Goal: Navigation & Orientation: Find specific page/section

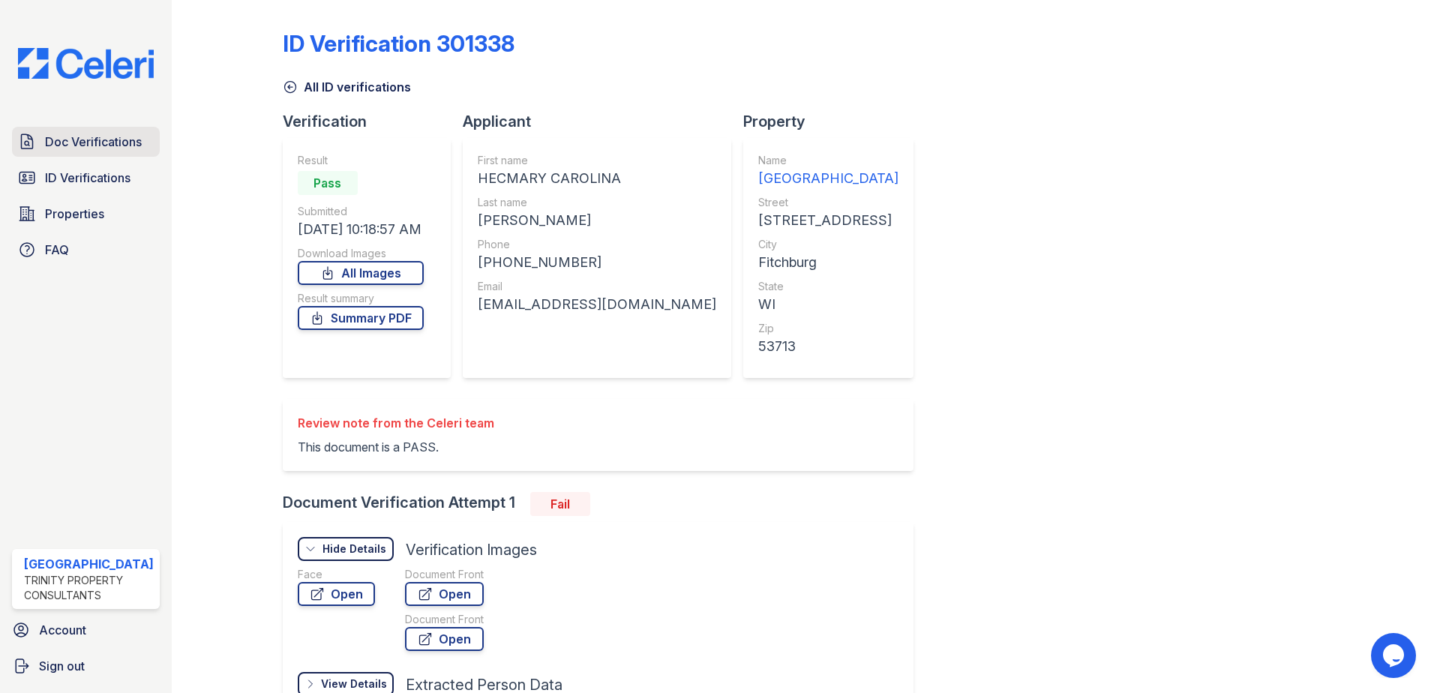
click at [92, 136] on span "Doc Verifications" at bounding box center [93, 142] width 97 height 18
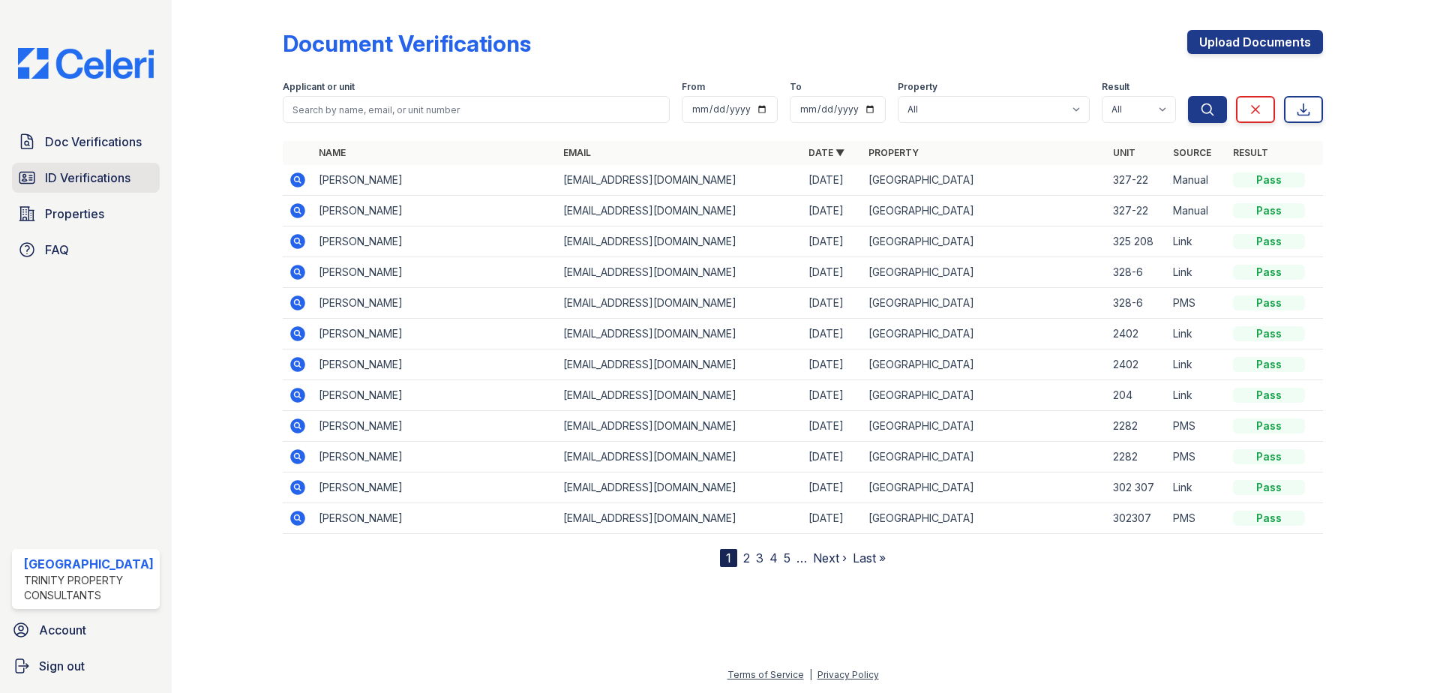
click at [63, 180] on span "ID Verifications" at bounding box center [88, 178] width 86 height 18
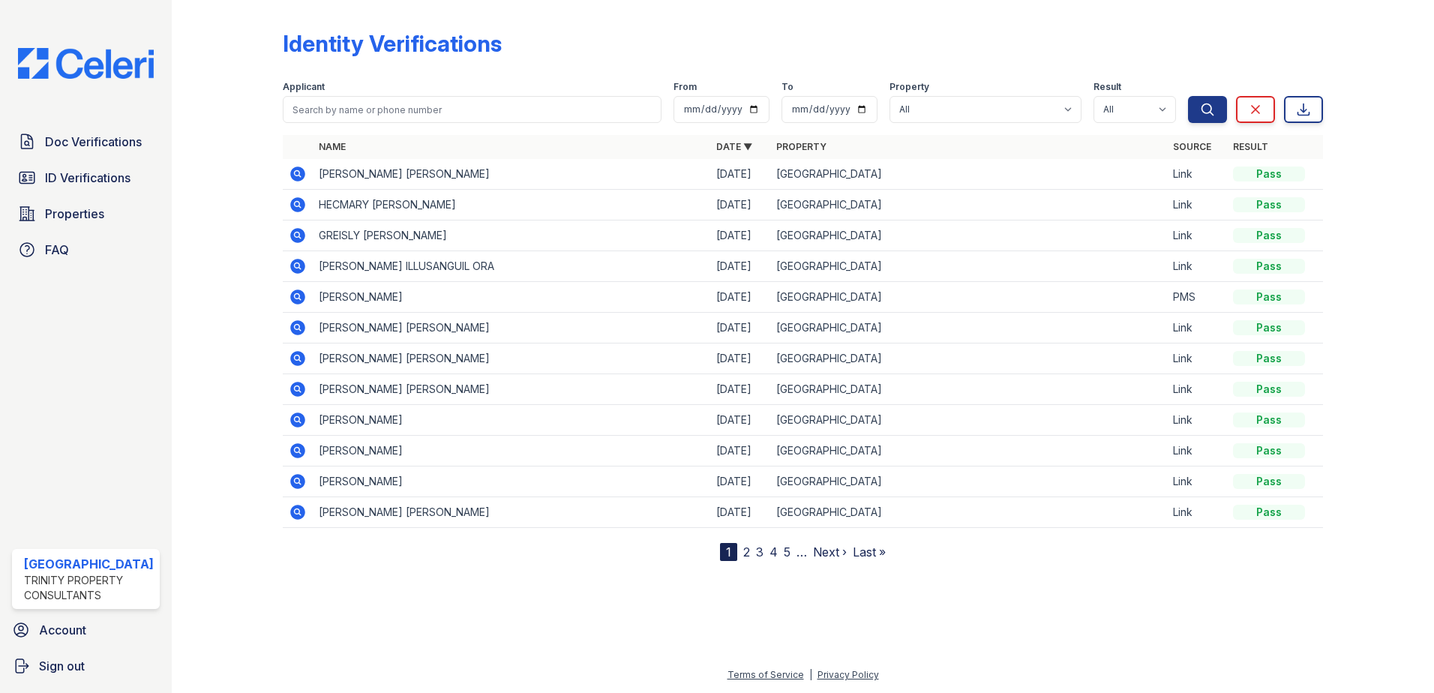
click at [748, 552] on link "2" at bounding box center [746, 552] width 7 height 15
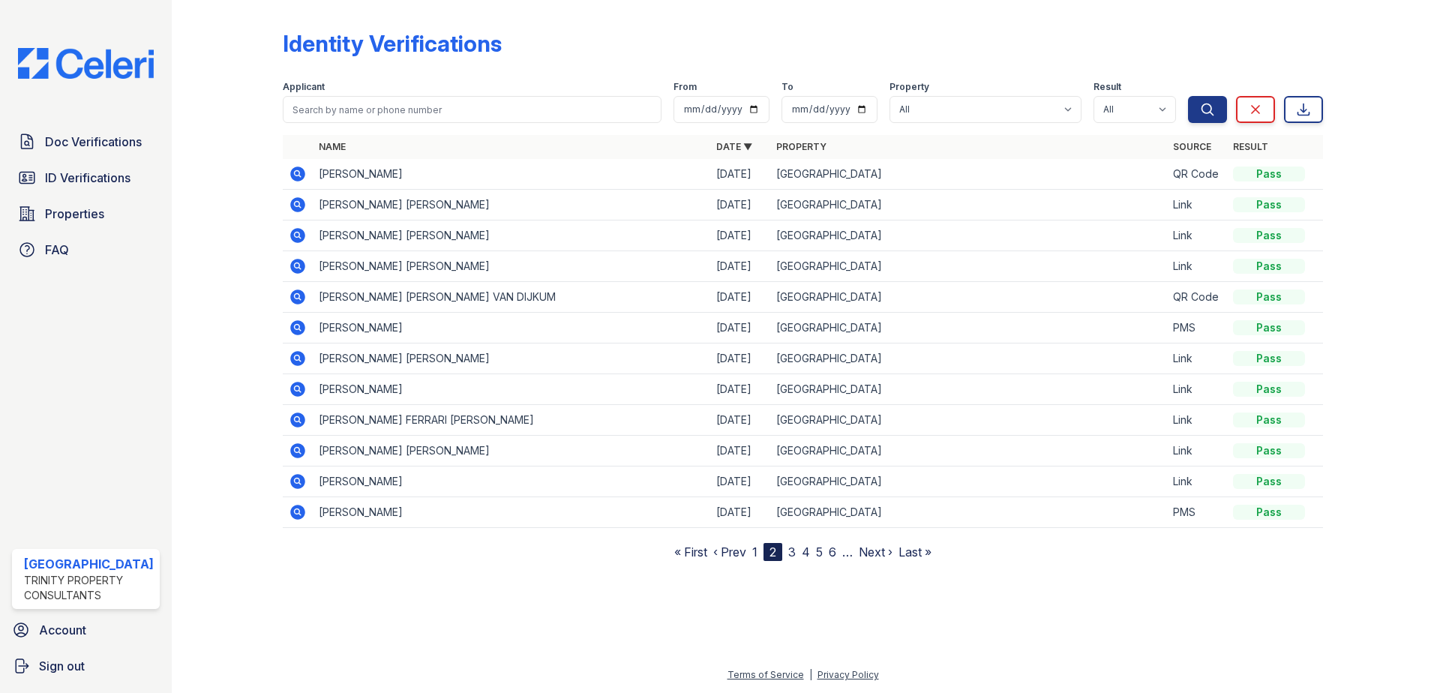
click at [798, 550] on nav "« First ‹ Prev 1 2 3 4 5 6 … Next › Last »" at bounding box center [802, 552] width 257 height 18
click at [792, 551] on link "3" at bounding box center [792, 552] width 8 height 15
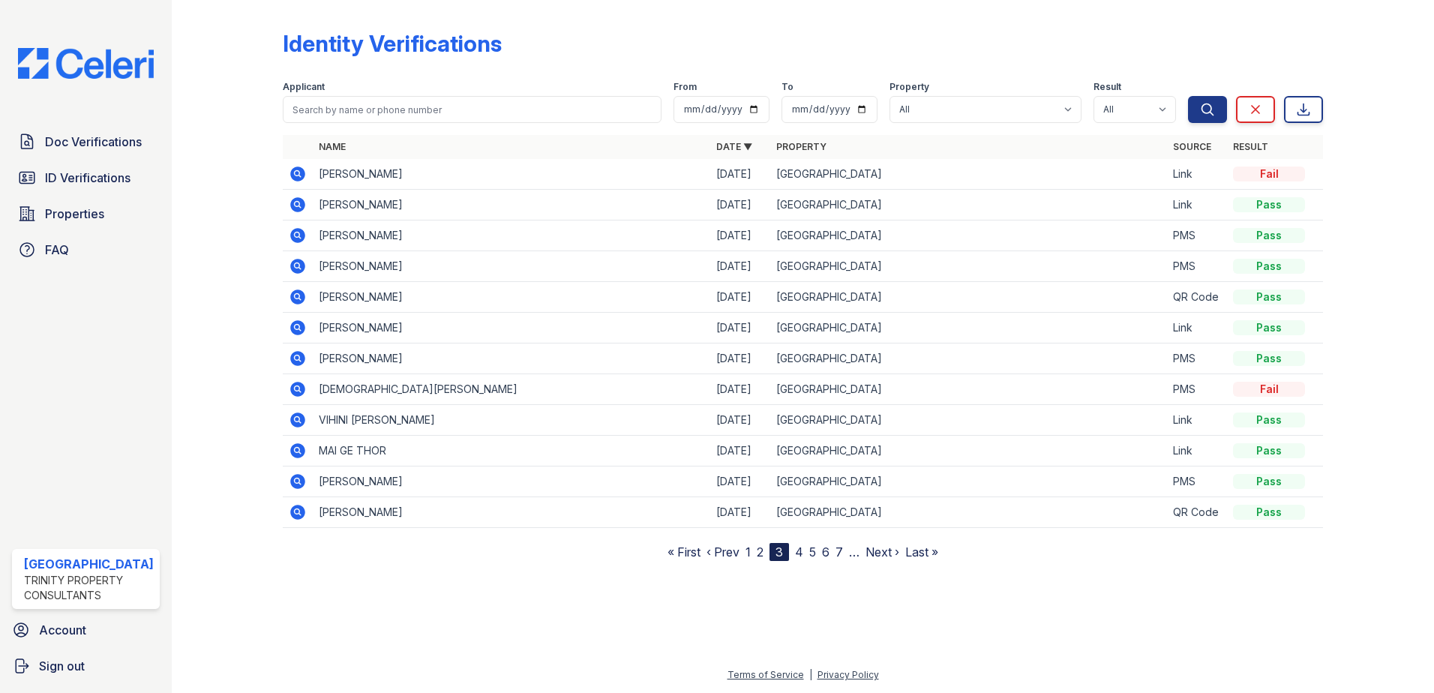
click at [746, 557] on link "1" at bounding box center [748, 552] width 5 height 15
